Goal: Transaction & Acquisition: Purchase product/service

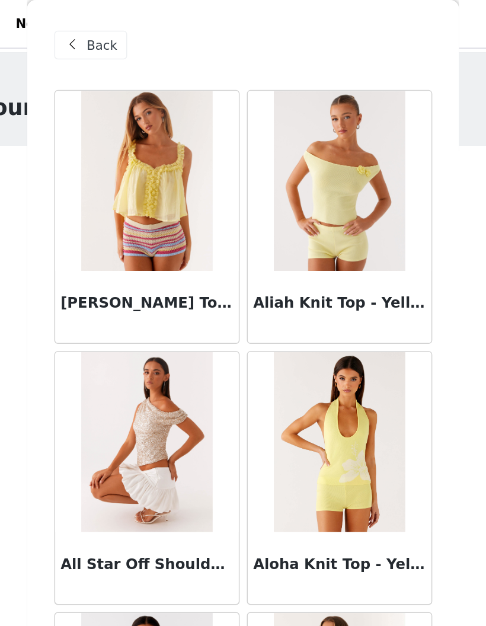
scroll to position [2908, 0]
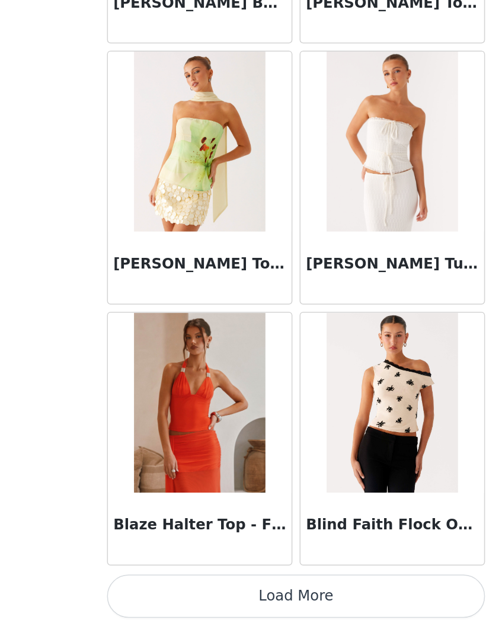
click at [210, 592] on button "Load More" at bounding box center [243, 606] width 249 height 28
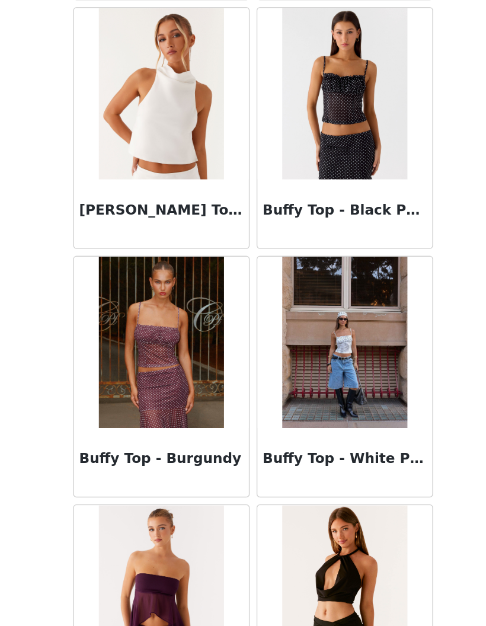
scroll to position [4302, 0]
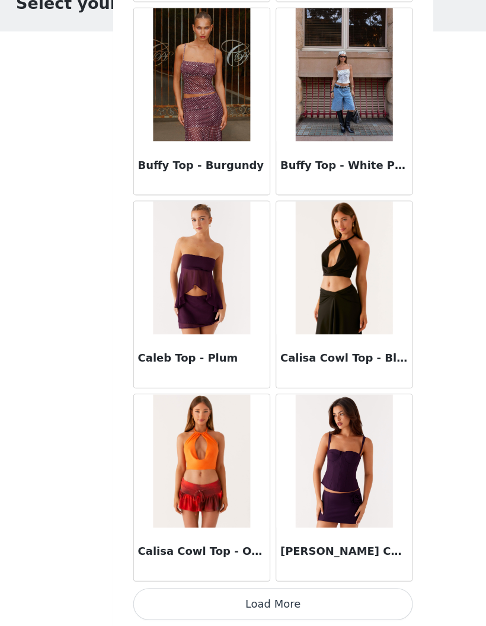
click at [322, 592] on button "Load More" at bounding box center [243, 606] width 249 height 28
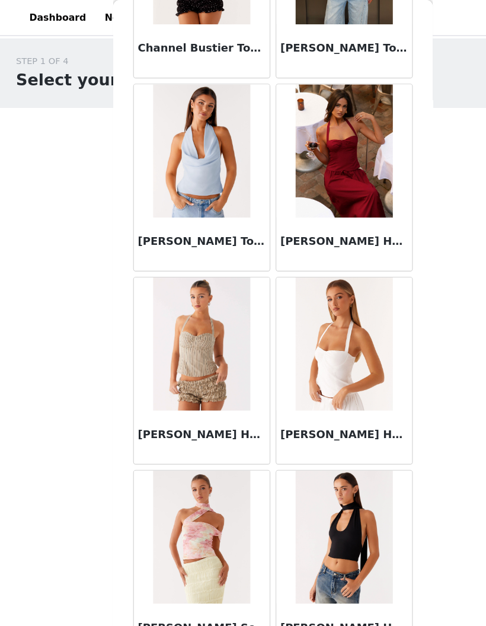
scroll to position [6347, 0]
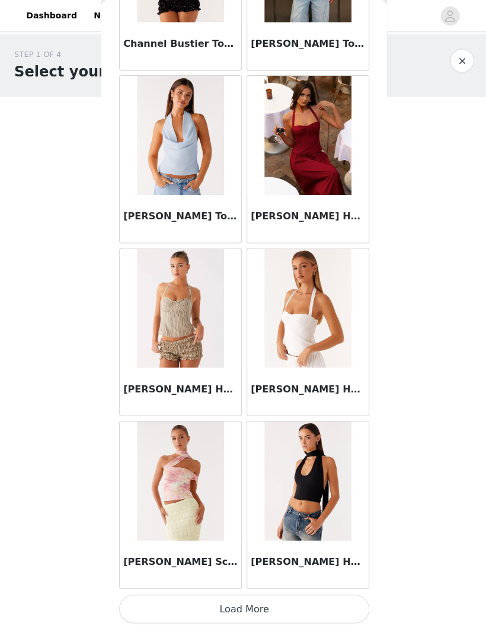
click at [300, 595] on button "Load More" at bounding box center [243, 606] width 249 height 28
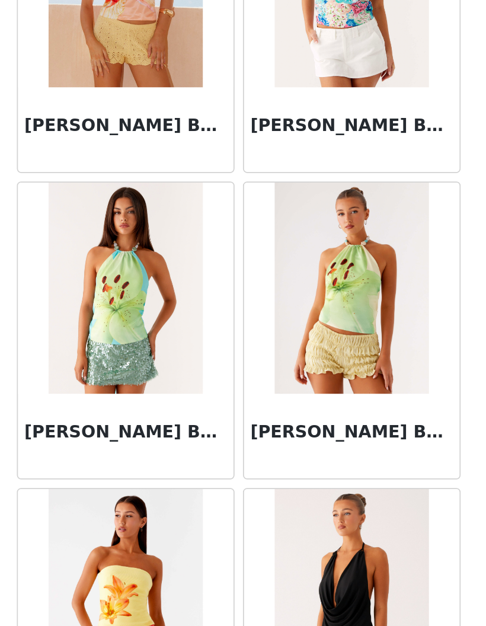
scroll to position [8067, 0]
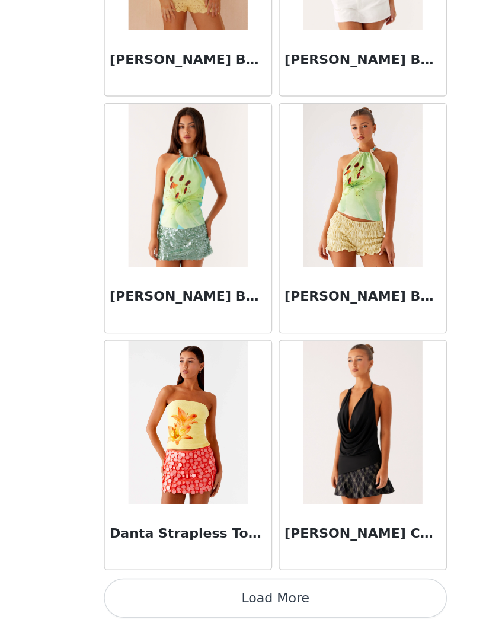
click at [263, 592] on button "Load More" at bounding box center [243, 606] width 249 height 28
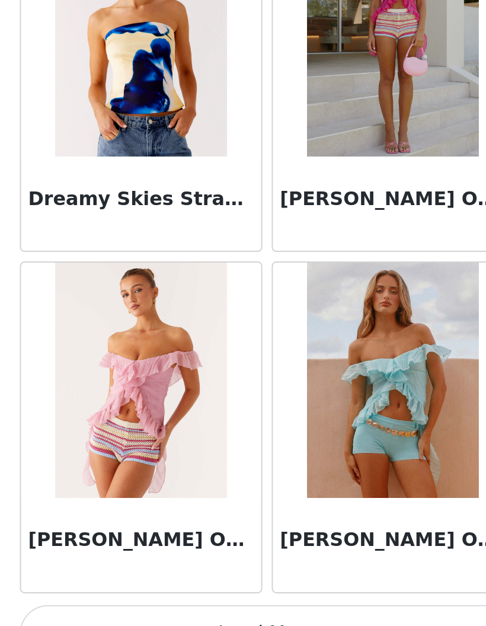
scroll to position [9781, 0]
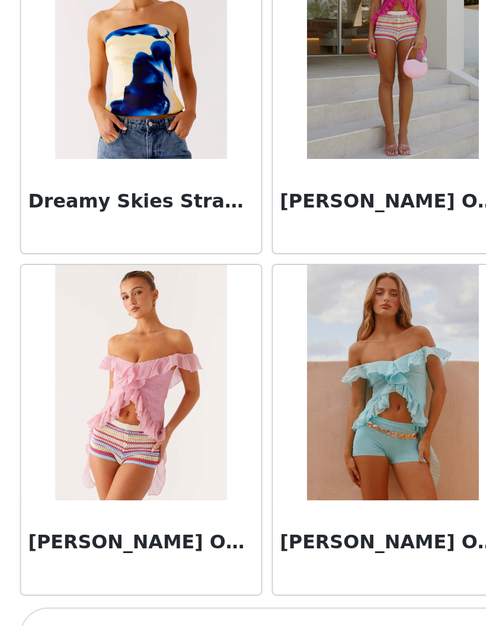
click at [167, 593] on button "Load More" at bounding box center [243, 607] width 249 height 28
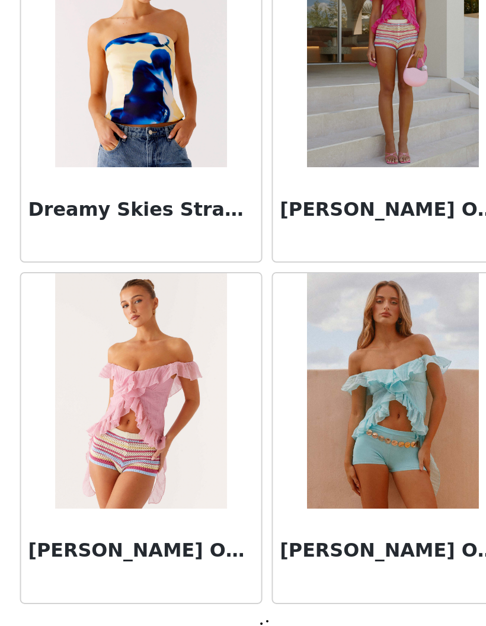
click at [159, 597] on div at bounding box center [243, 604] width 249 height 14
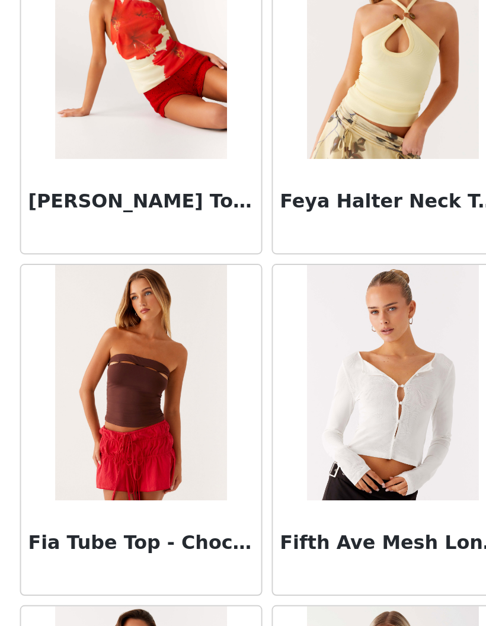
scroll to position [11381, 0]
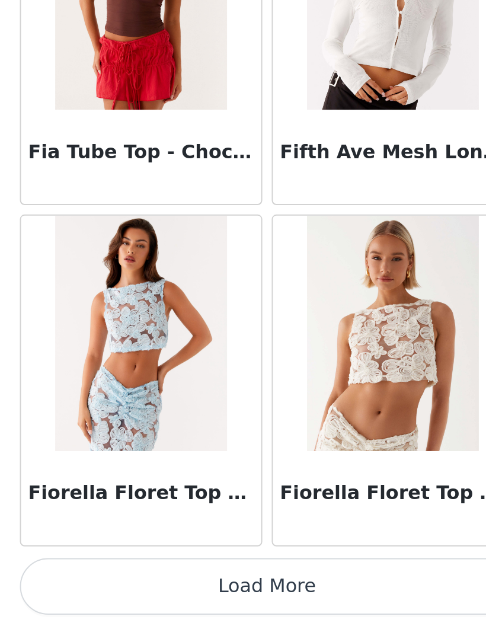
click at [155, 592] on button "Load More" at bounding box center [243, 606] width 249 height 28
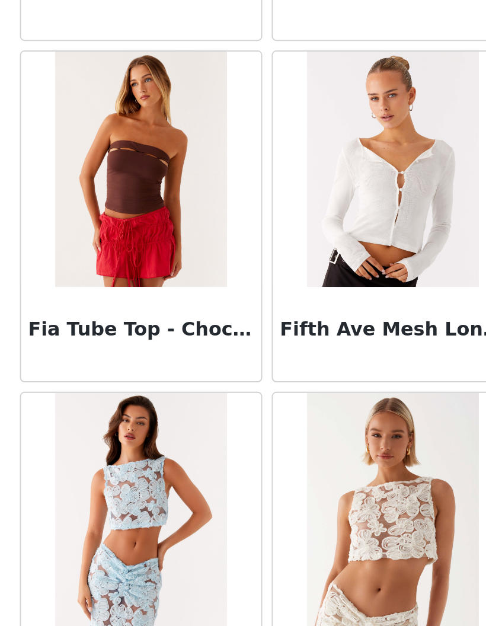
scroll to position [11408, 0]
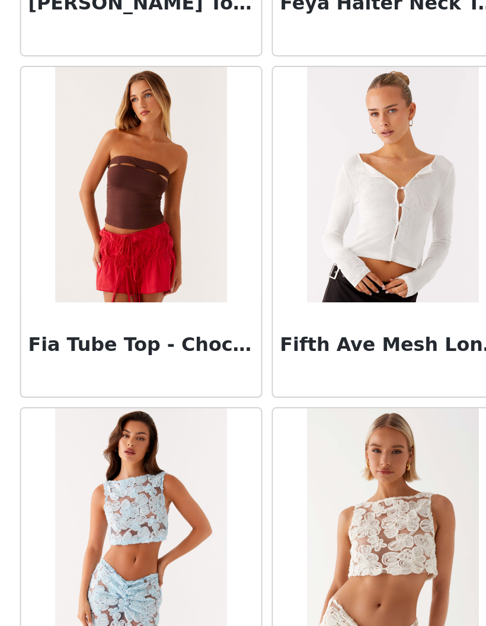
click at [136, 345] on img at bounding box center [179, 404] width 86 height 119
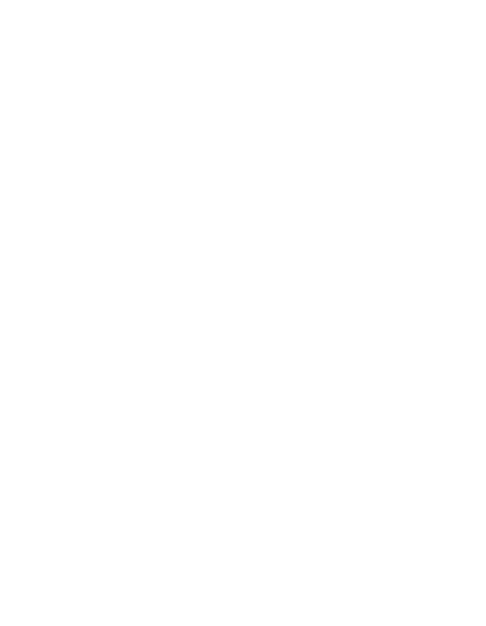
scroll to position [0, 0]
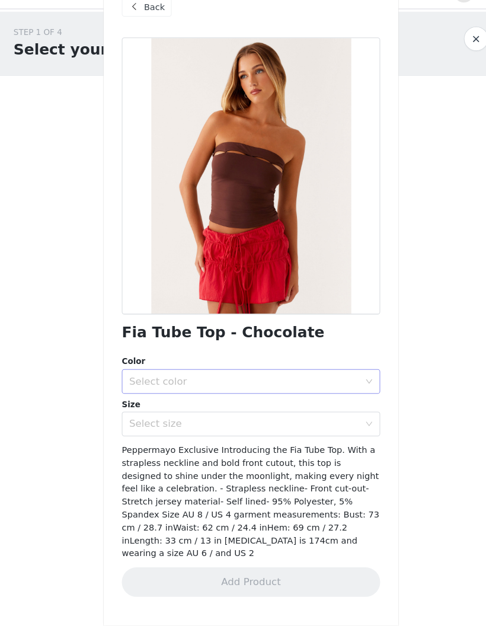
click at [307, 385] on div "Select color" at bounding box center [237, 391] width 222 height 12
click at [310, 407] on li "Chocolate" at bounding box center [243, 416] width 249 height 19
click at [308, 426] on div "Select size" at bounding box center [237, 432] width 222 height 12
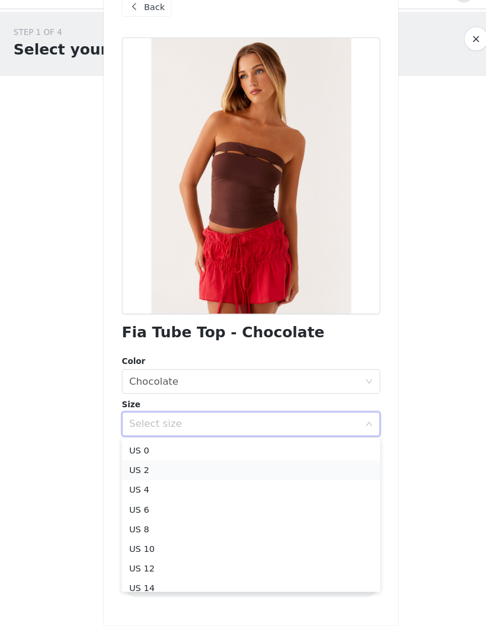
click at [296, 467] on li "US 2" at bounding box center [243, 476] width 249 height 19
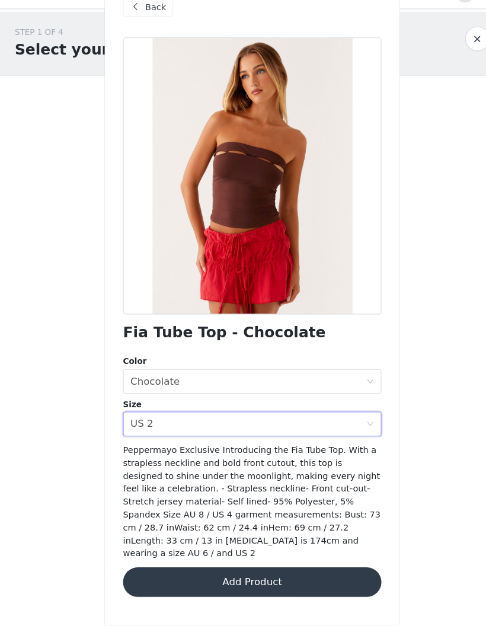
click at [319, 570] on button "Add Product" at bounding box center [243, 584] width 249 height 28
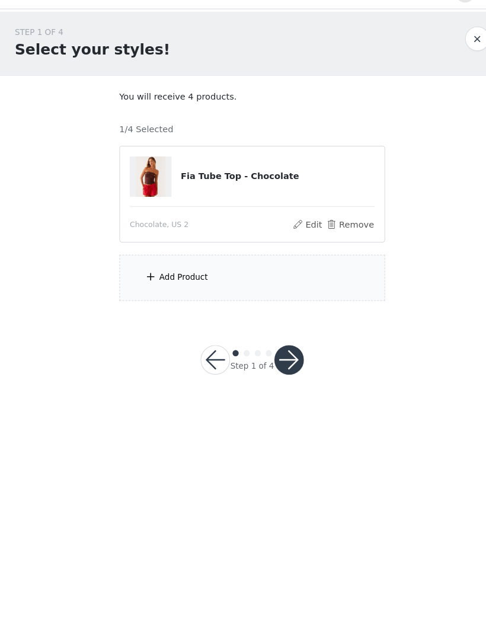
click at [309, 269] on div "Add Product" at bounding box center [243, 291] width 256 height 44
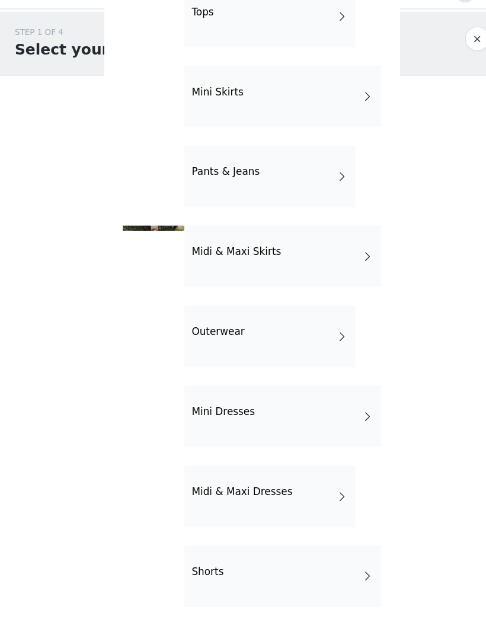
scroll to position [50, 0]
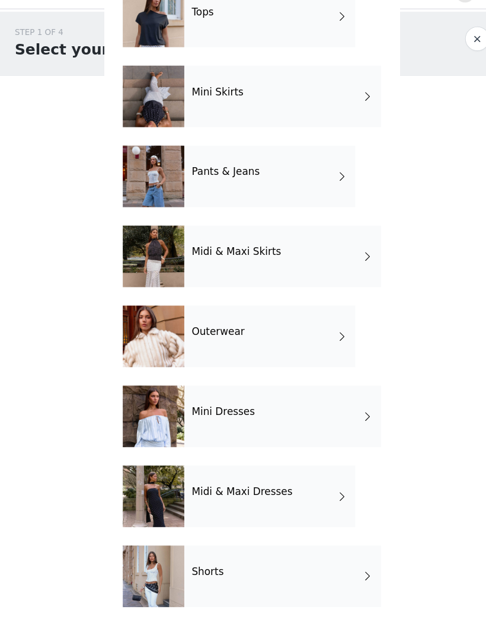
click at [307, 481] on div "Midi & Maxi Dresses" at bounding box center [260, 501] width 165 height 59
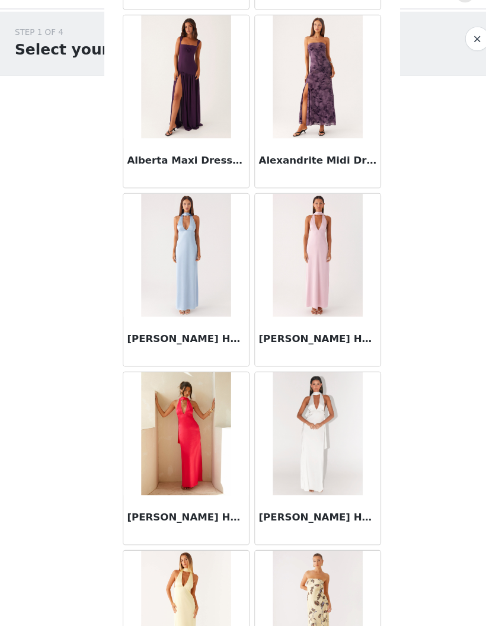
scroll to position [516, 0]
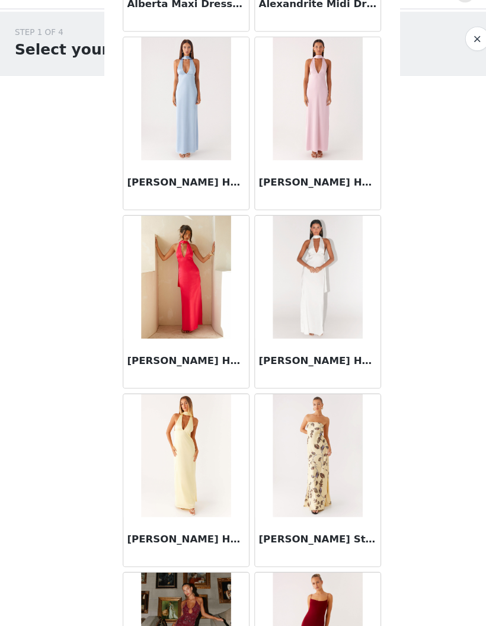
click at [337, 320] on img at bounding box center [306, 290] width 86 height 119
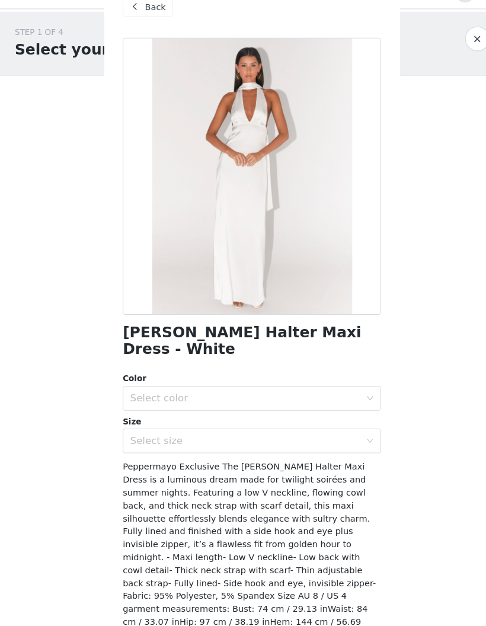
scroll to position [0, 0]
click at [158, 20] on div "Back" at bounding box center [143, 29] width 48 height 19
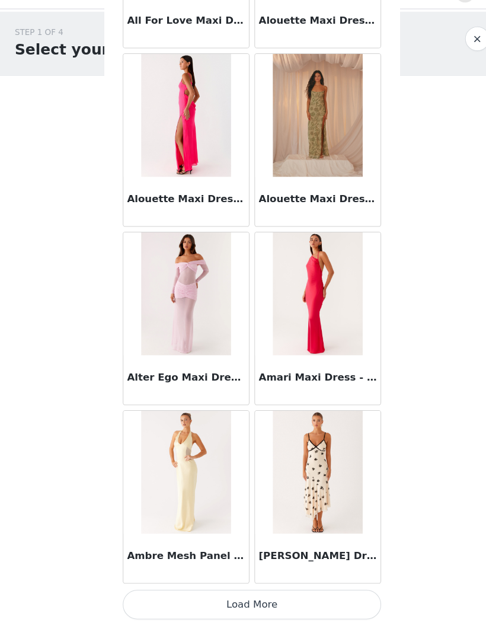
scroll to position [1188, 0]
click at [302, 592] on button "Load More" at bounding box center [243, 606] width 249 height 28
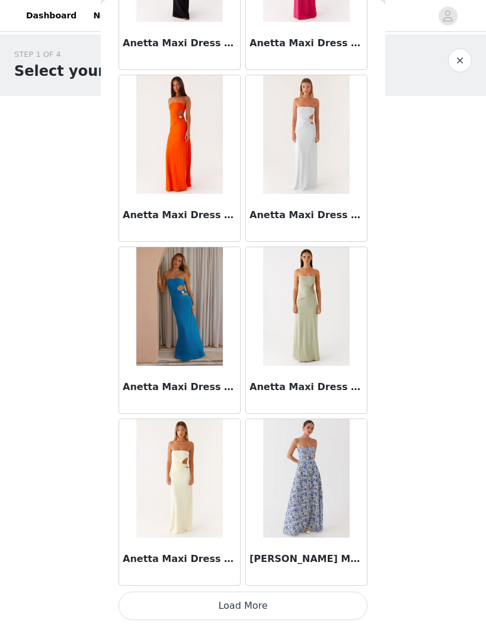
scroll to position [2902, 0]
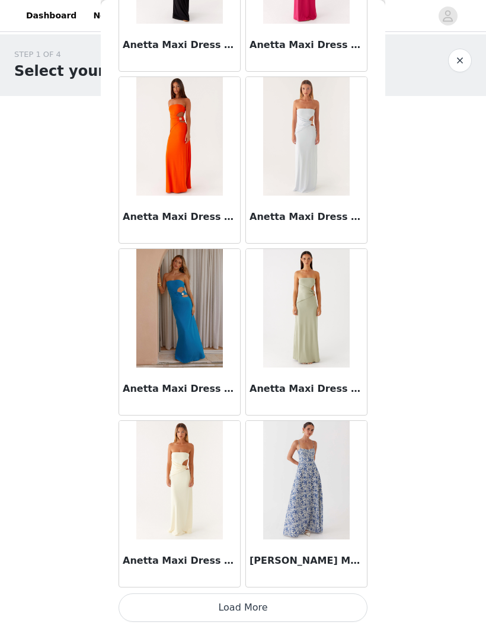
click at [312, 599] on button "Load More" at bounding box center [243, 608] width 249 height 28
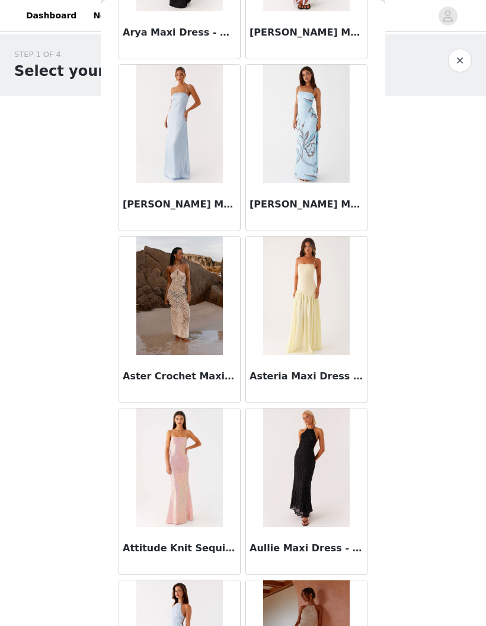
scroll to position [4152, 0]
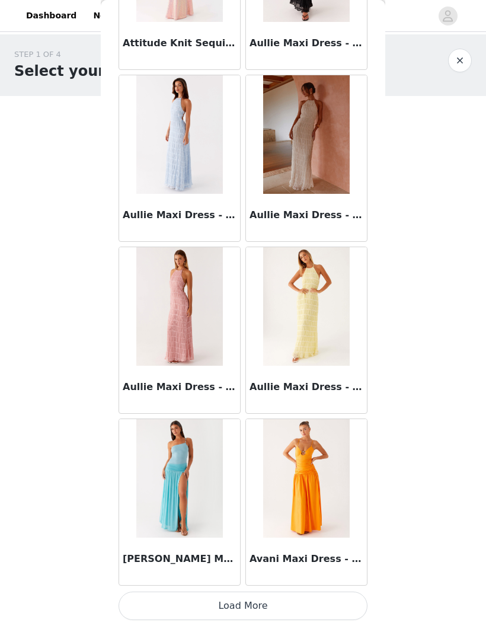
click at [301, 604] on button "Load More" at bounding box center [243, 606] width 249 height 28
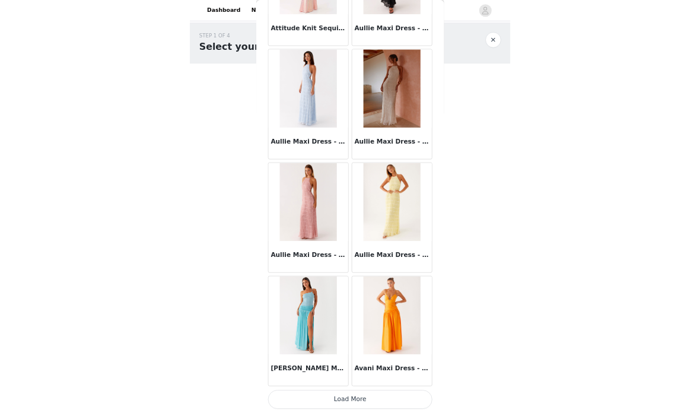
scroll to position [4622, 0]
